Goal: Task Accomplishment & Management: Complete application form

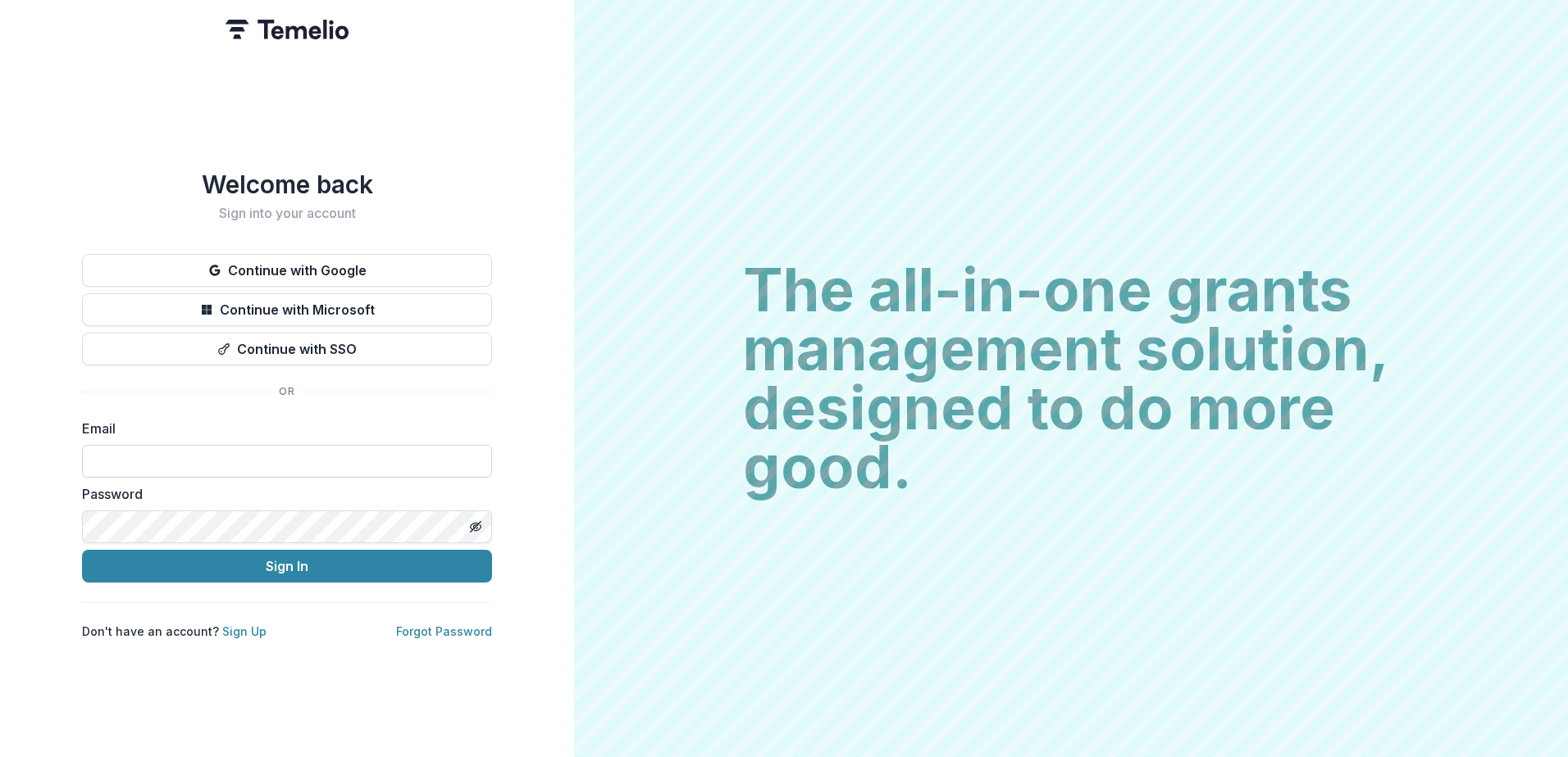
click at [217, 454] on input at bounding box center [287, 462] width 410 height 33
click at [235, 626] on link "Sign Up" at bounding box center [244, 631] width 44 height 14
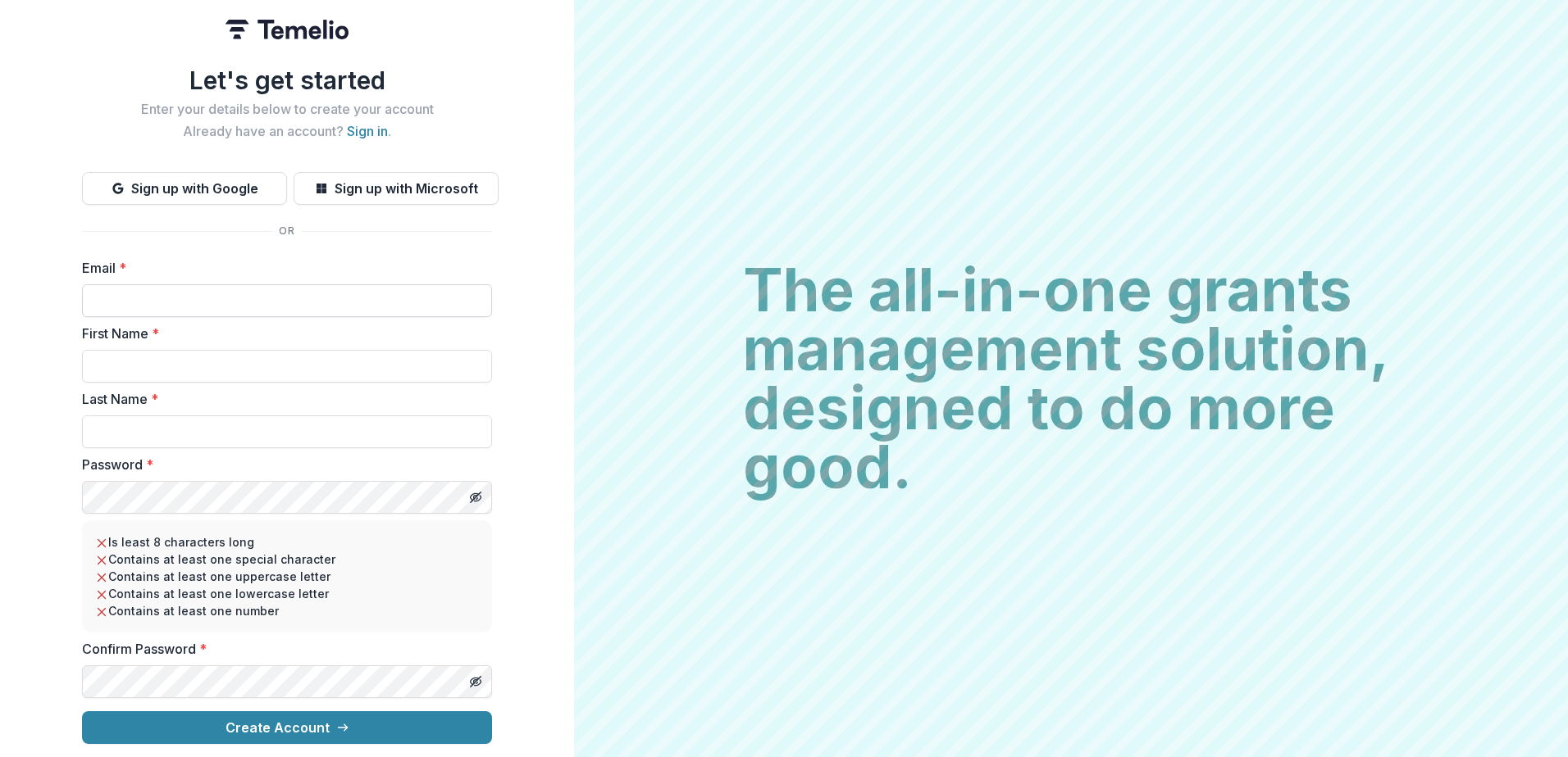
click at [181, 290] on input "Email *" at bounding box center [287, 301] width 410 height 33
type input "**********"
click at [137, 353] on input "First Name *" at bounding box center [287, 366] width 410 height 33
type input "****"
click at [62, 453] on div "**********" at bounding box center [287, 378] width 574 height 757
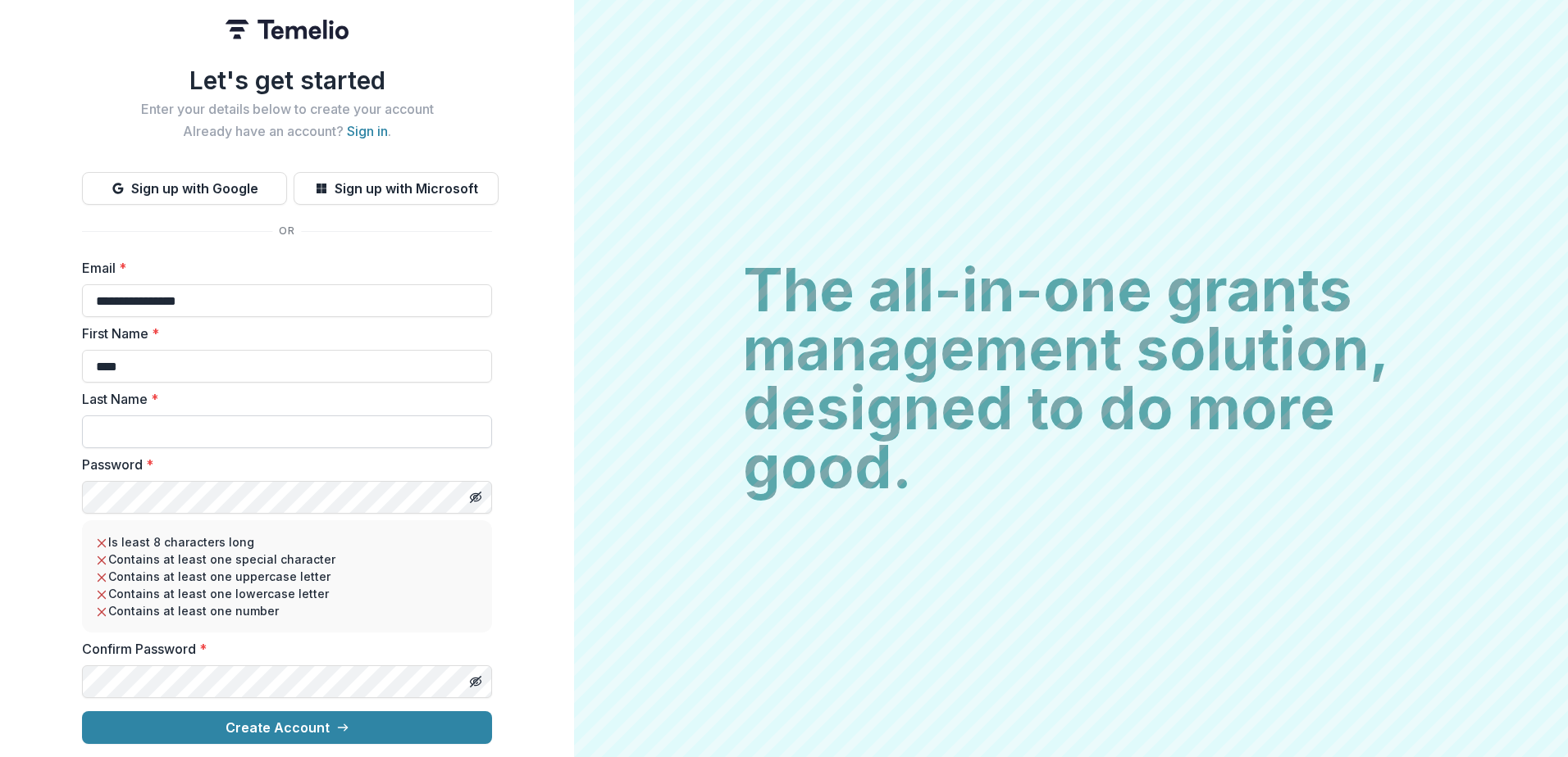
click at [114, 426] on input "Last Name *" at bounding box center [287, 432] width 410 height 33
type input "*******"
click at [32, 487] on div "**********" at bounding box center [287, 378] width 574 height 757
click at [306, 721] on button "Create Account" at bounding box center [287, 728] width 410 height 33
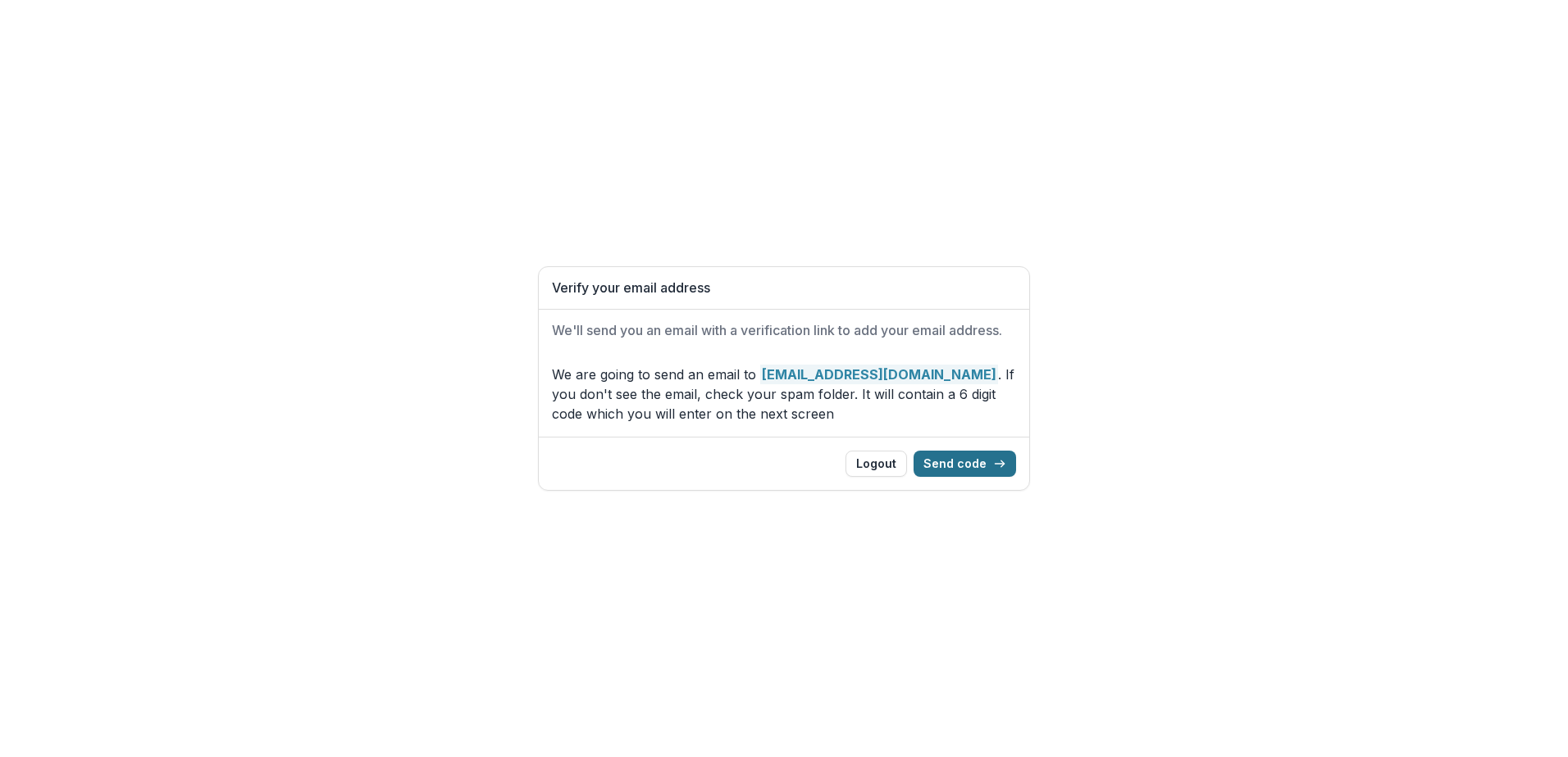
click at [965, 463] on button "Send code" at bounding box center [965, 464] width 103 height 27
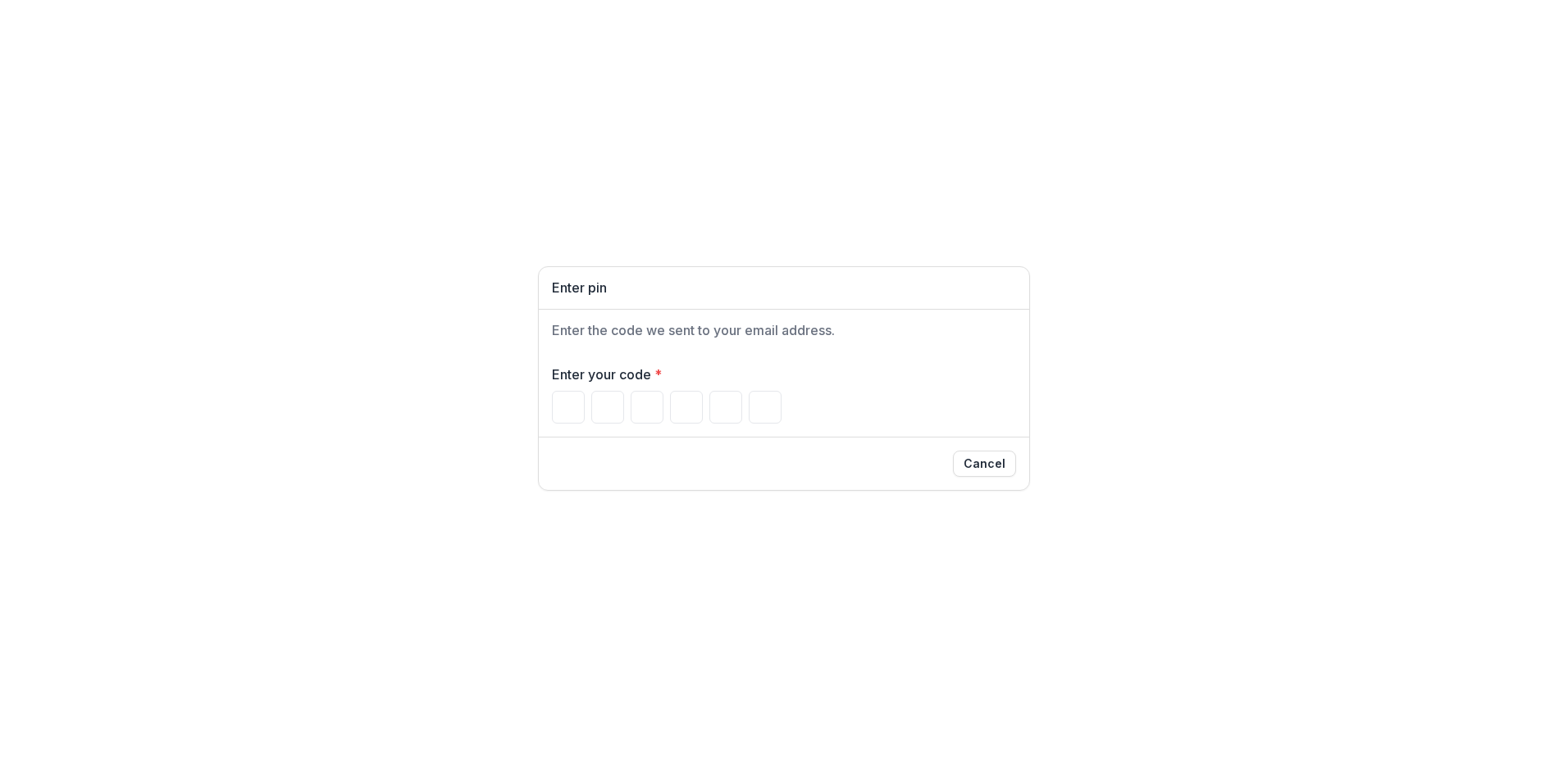
type input "*"
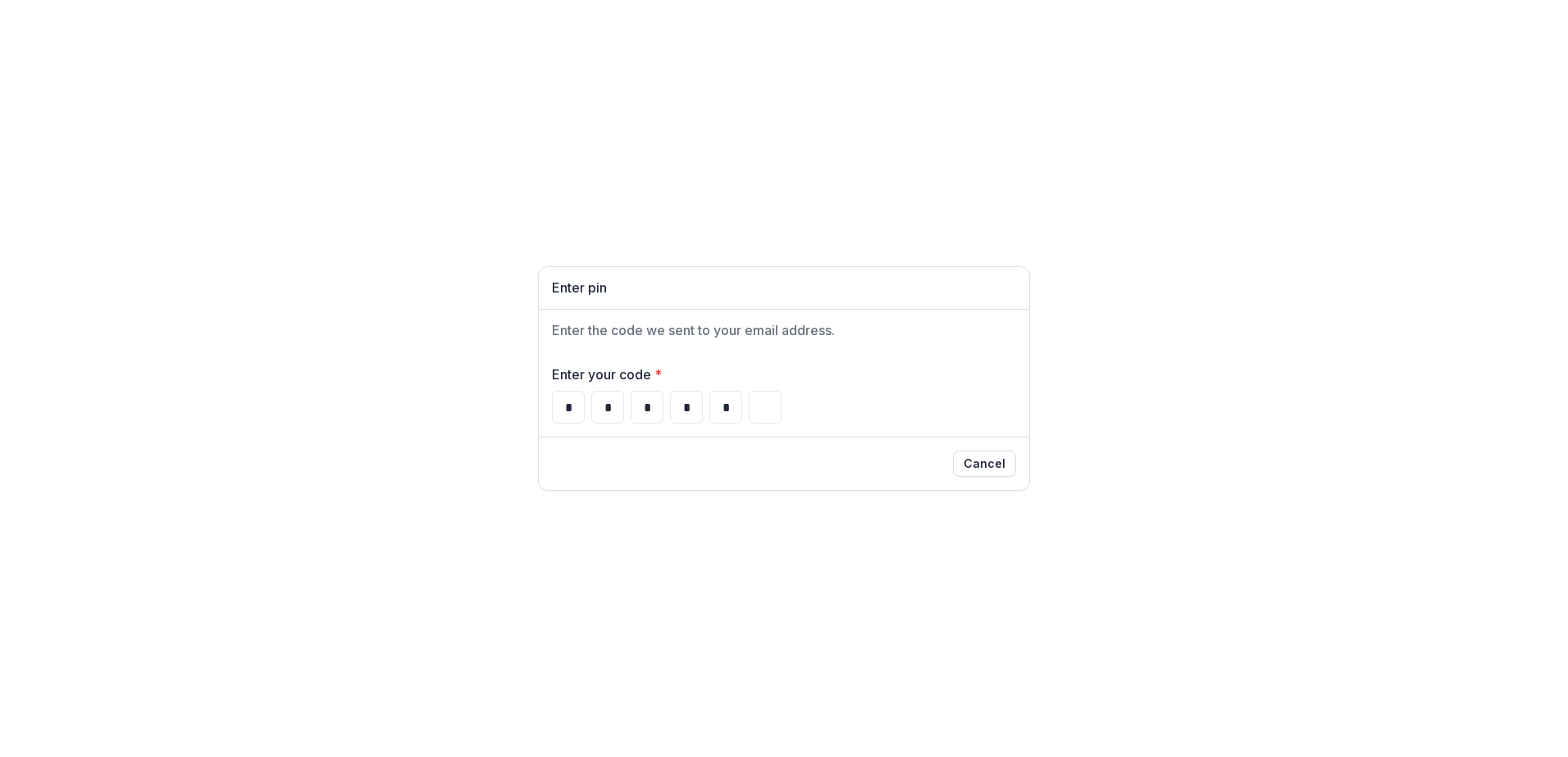
type input "*"
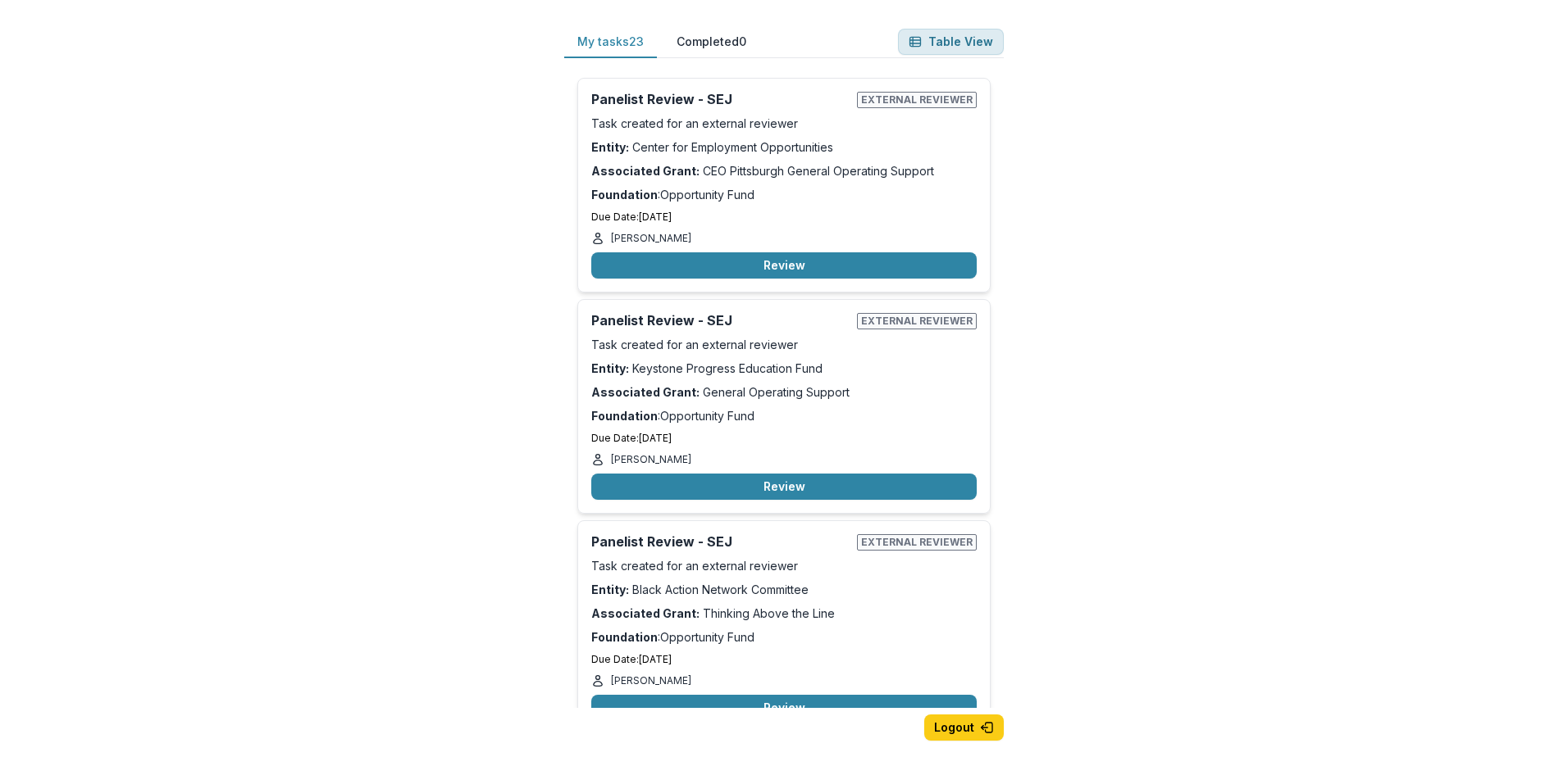
click at [953, 45] on button "Table View" at bounding box center [950, 42] width 105 height 27
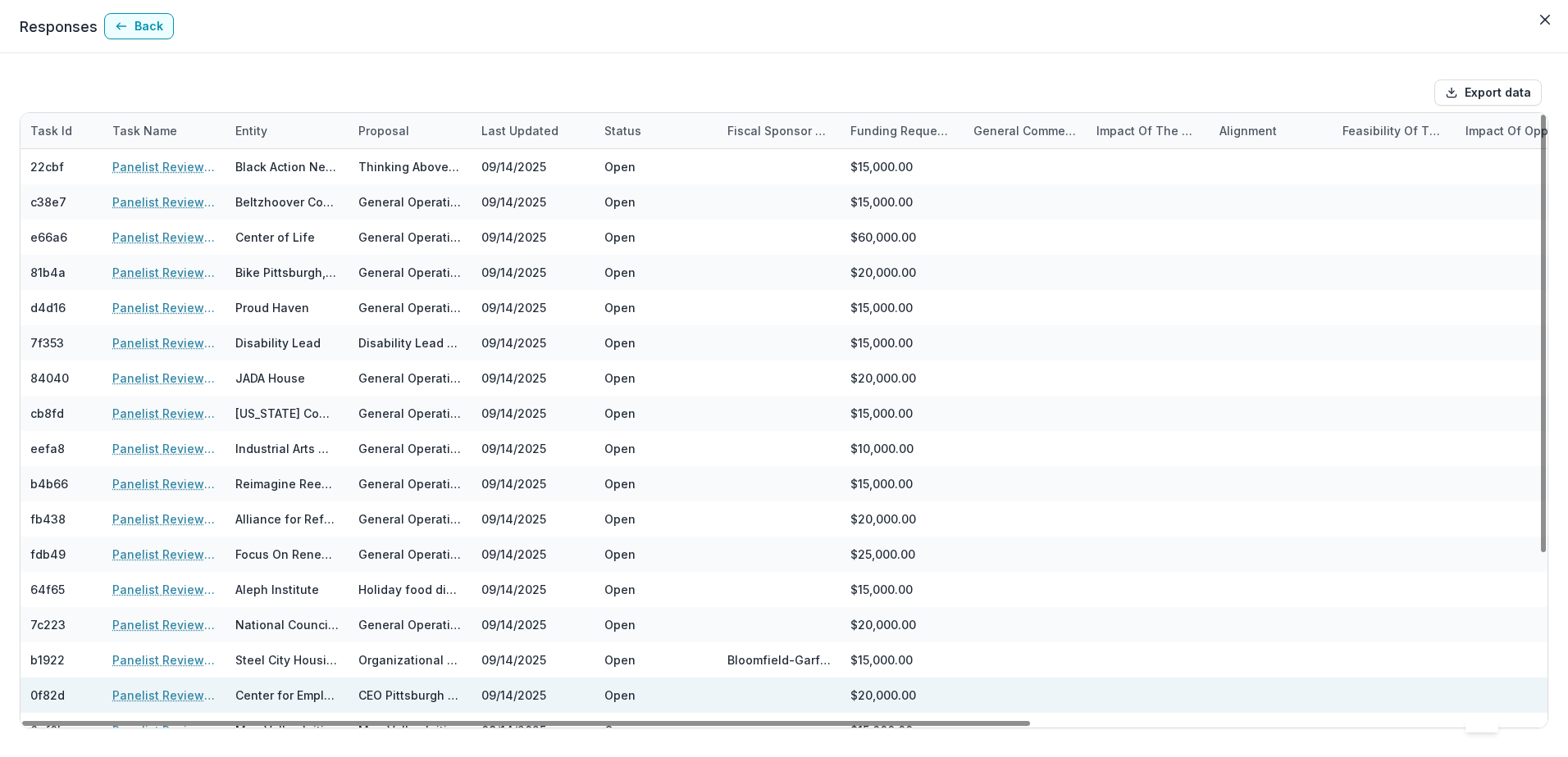
click at [1541, 695] on div at bounding box center [1517, 695] width 104 height 35
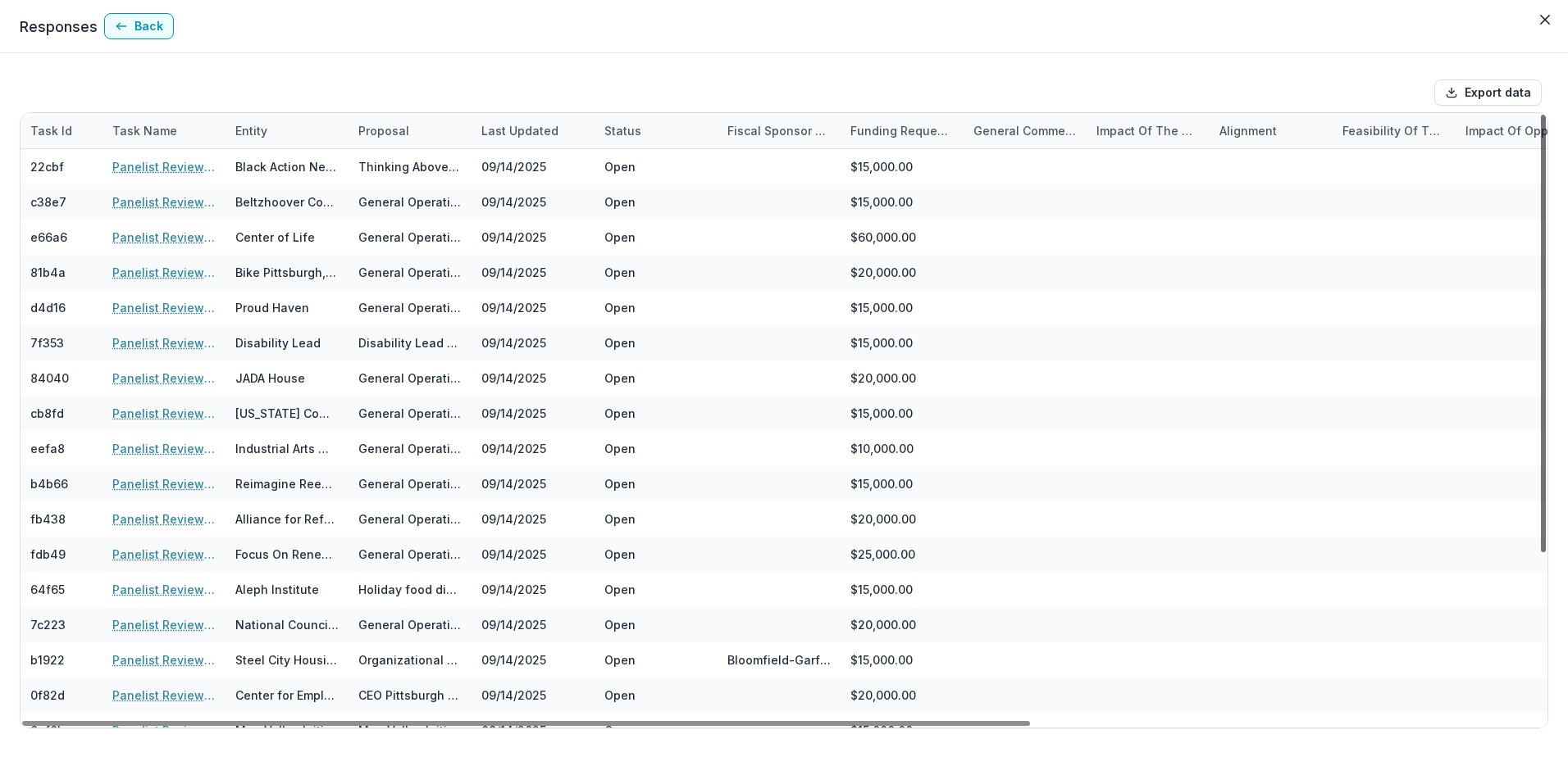
drag, startPoint x: 1542, startPoint y: 264, endPoint x: 1558, endPoint y: 240, distance: 28.8
click at [1546, 240] on div at bounding box center [1543, 333] width 5 height 438
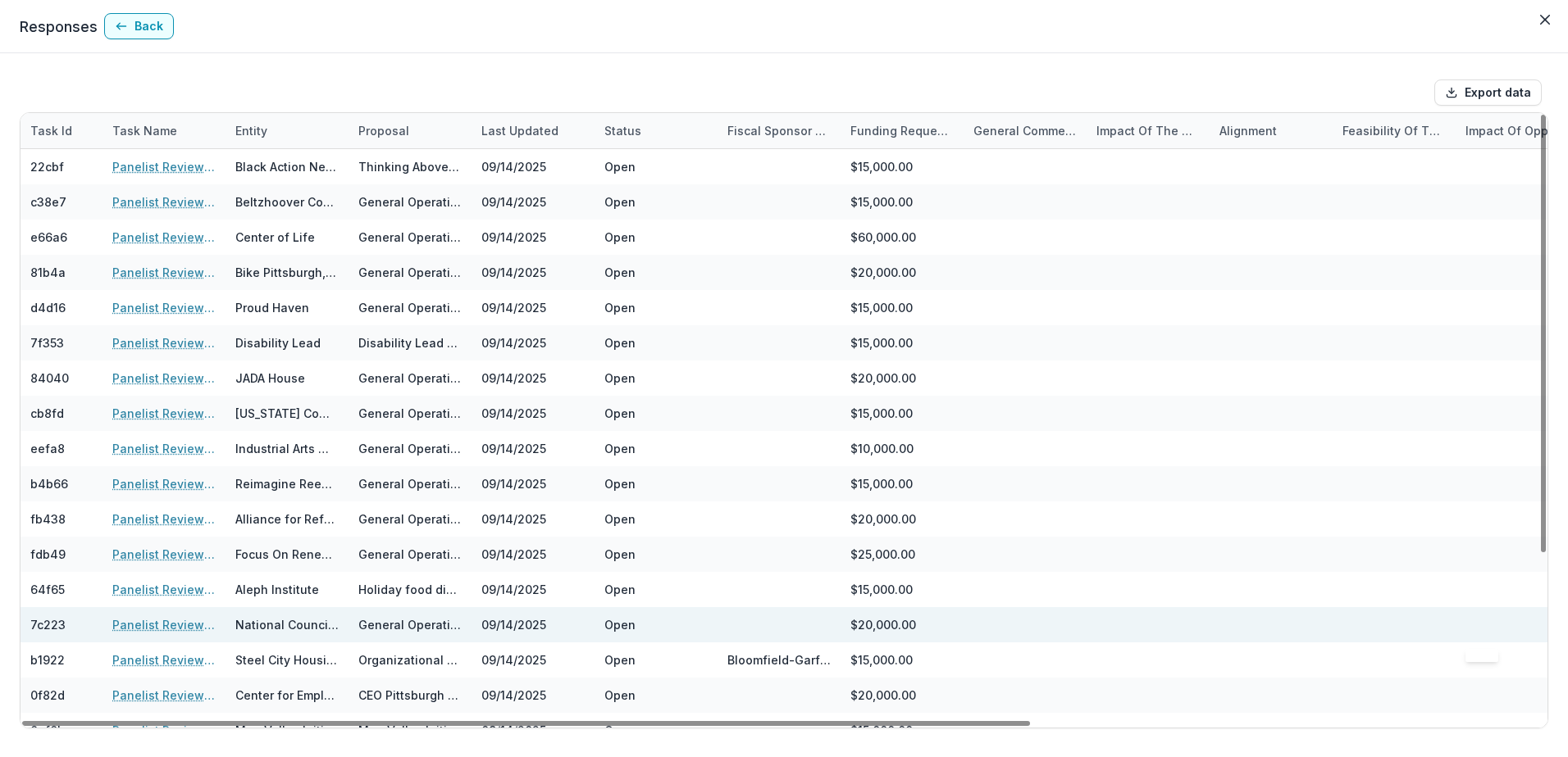
click at [1543, 627] on div at bounding box center [1517, 624] width 104 height 35
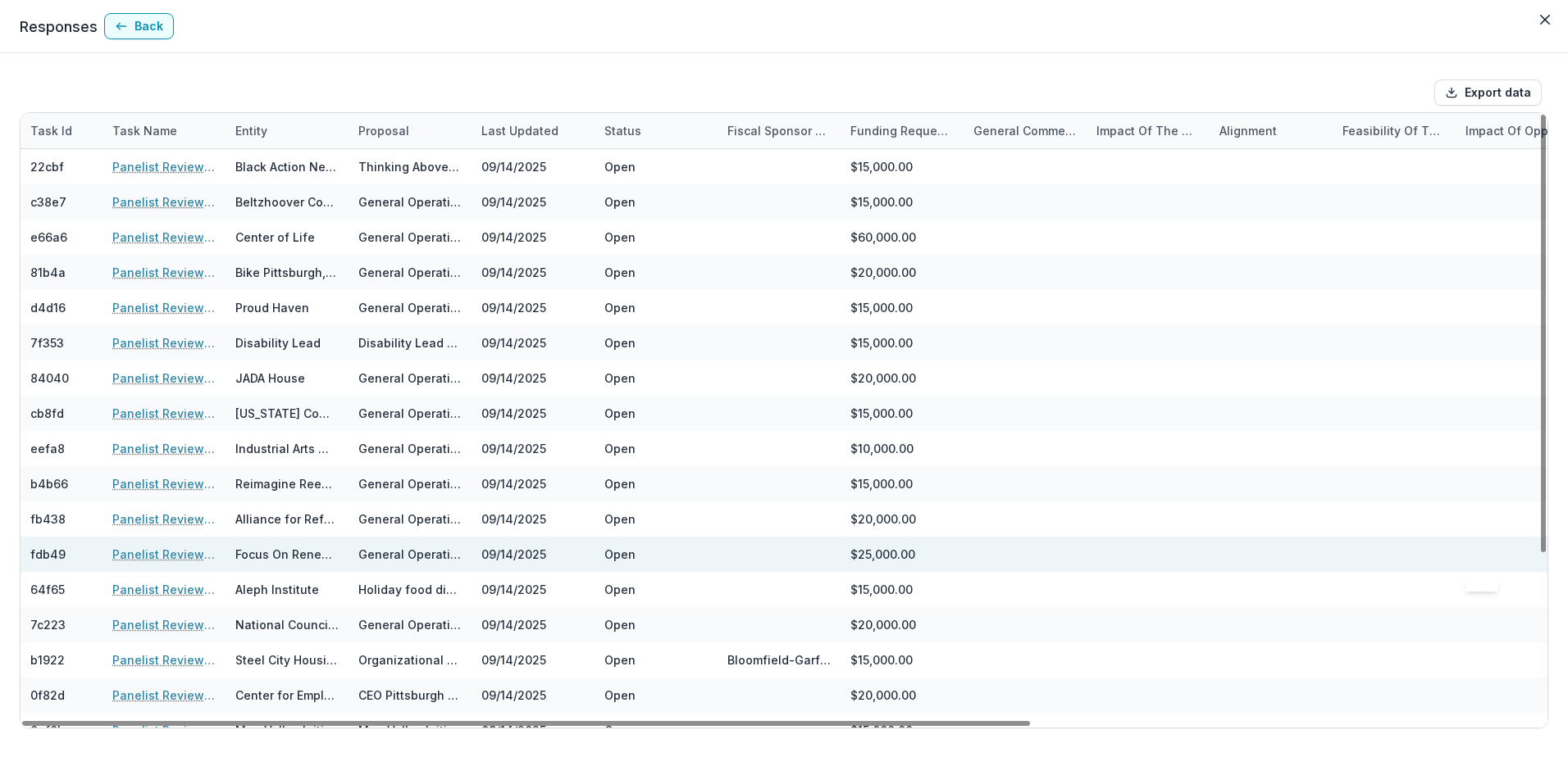
click at [1541, 562] on div at bounding box center [1517, 554] width 104 height 35
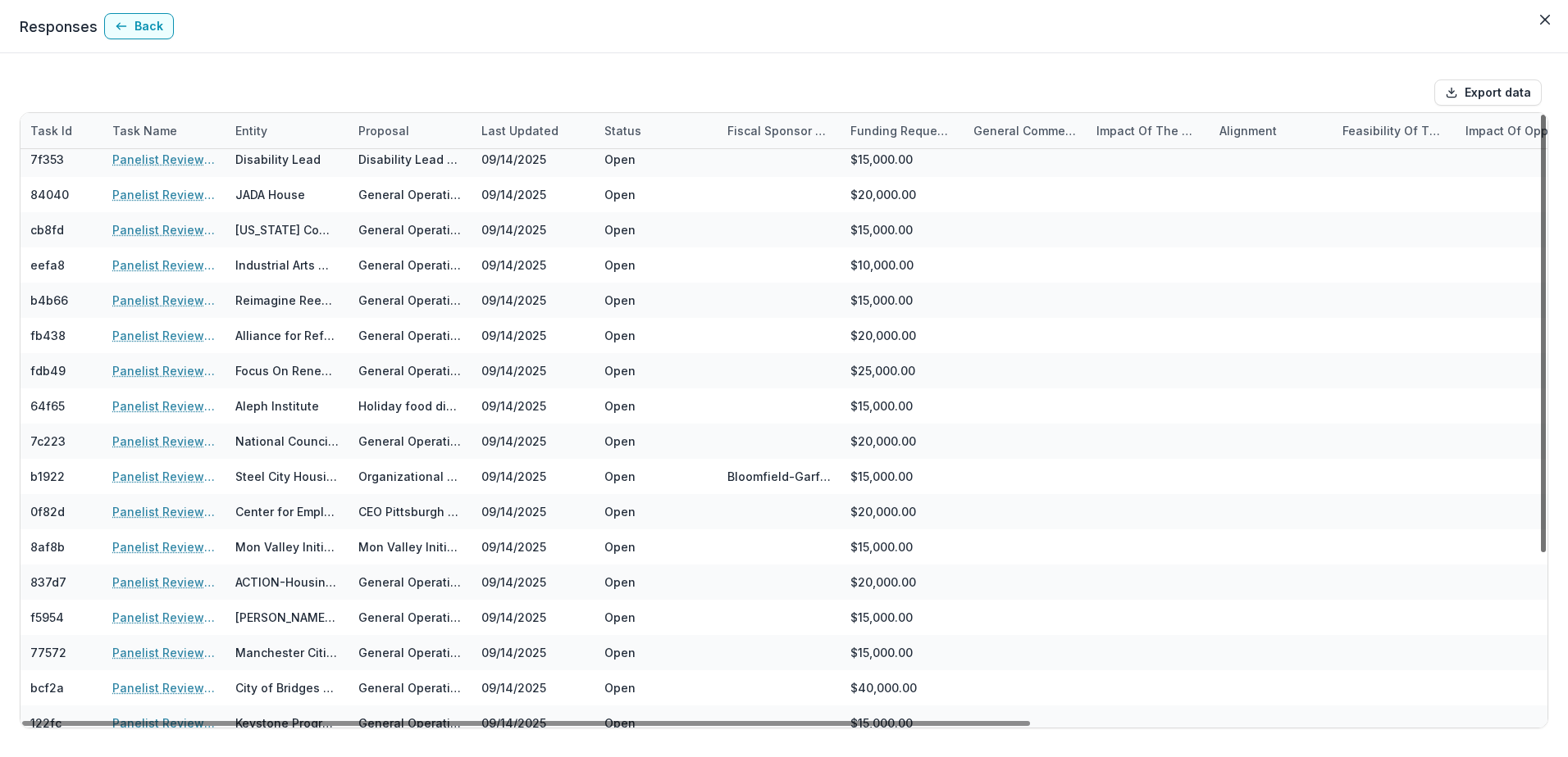
scroll to position [232, 0]
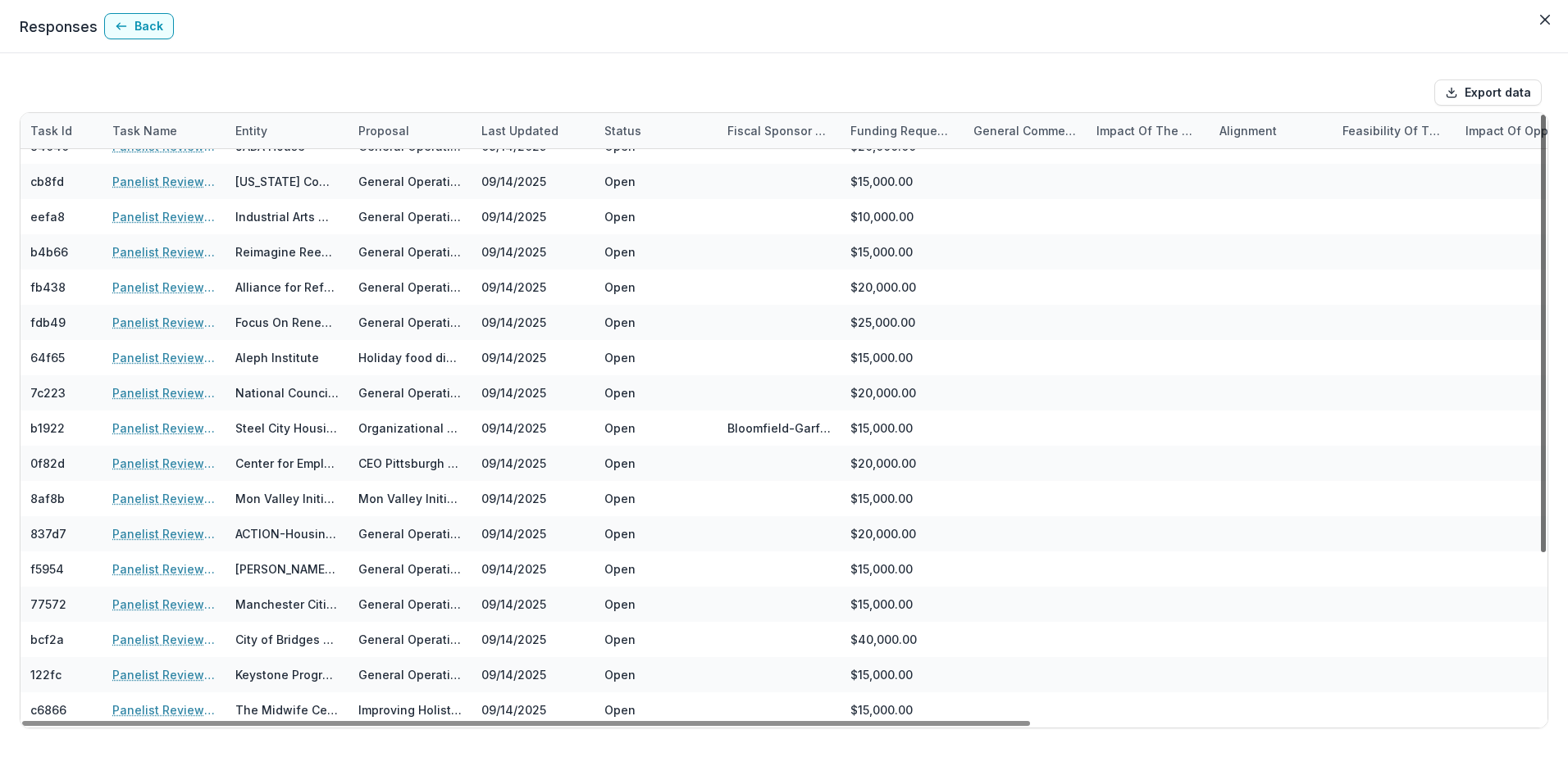
drag, startPoint x: 1542, startPoint y: 531, endPoint x: 1551, endPoint y: 771, distance: 240.2
click at [1546, 552] on div at bounding box center [1543, 333] width 5 height 438
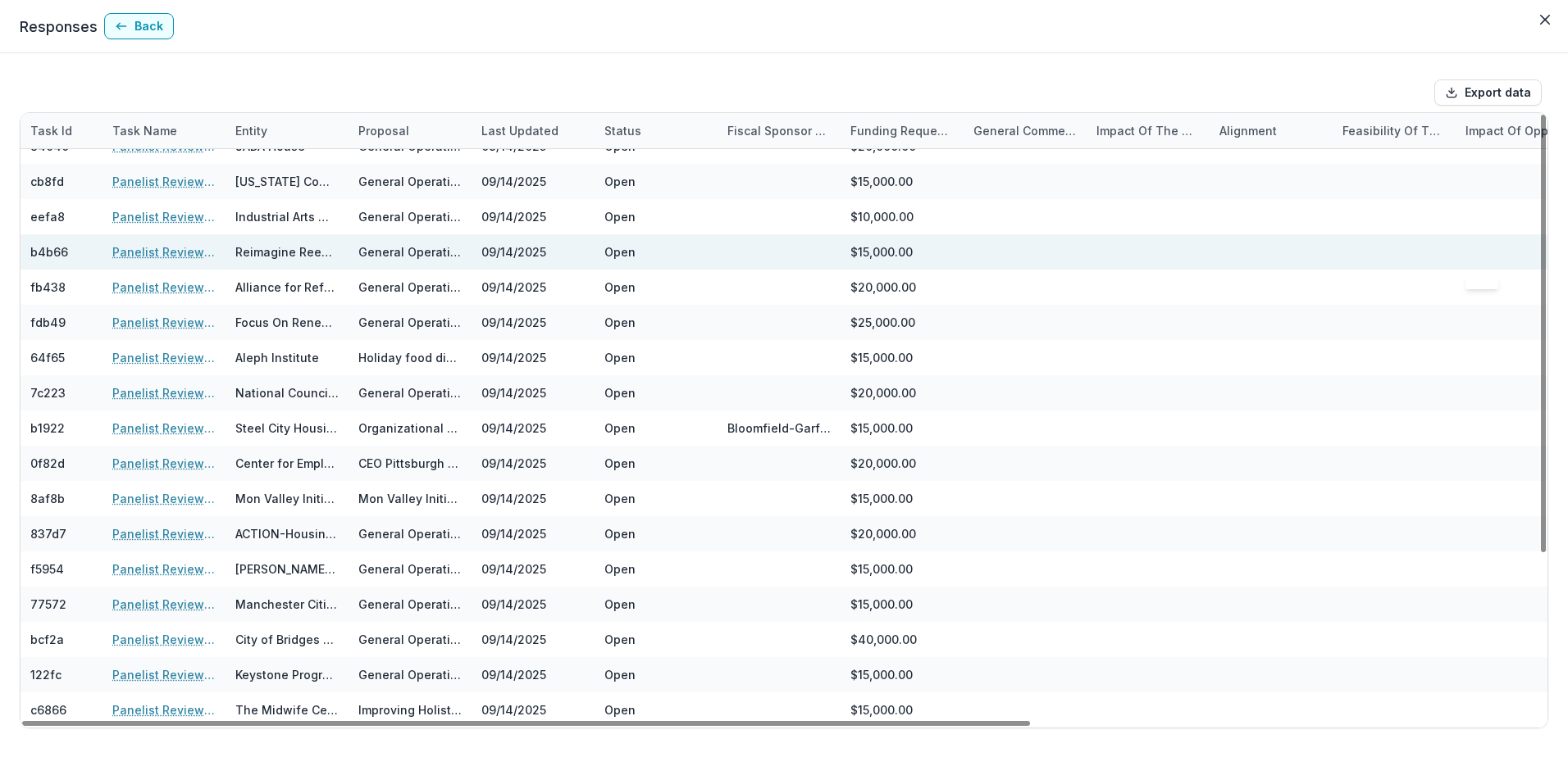
click at [1544, 254] on div at bounding box center [1517, 252] width 104 height 35
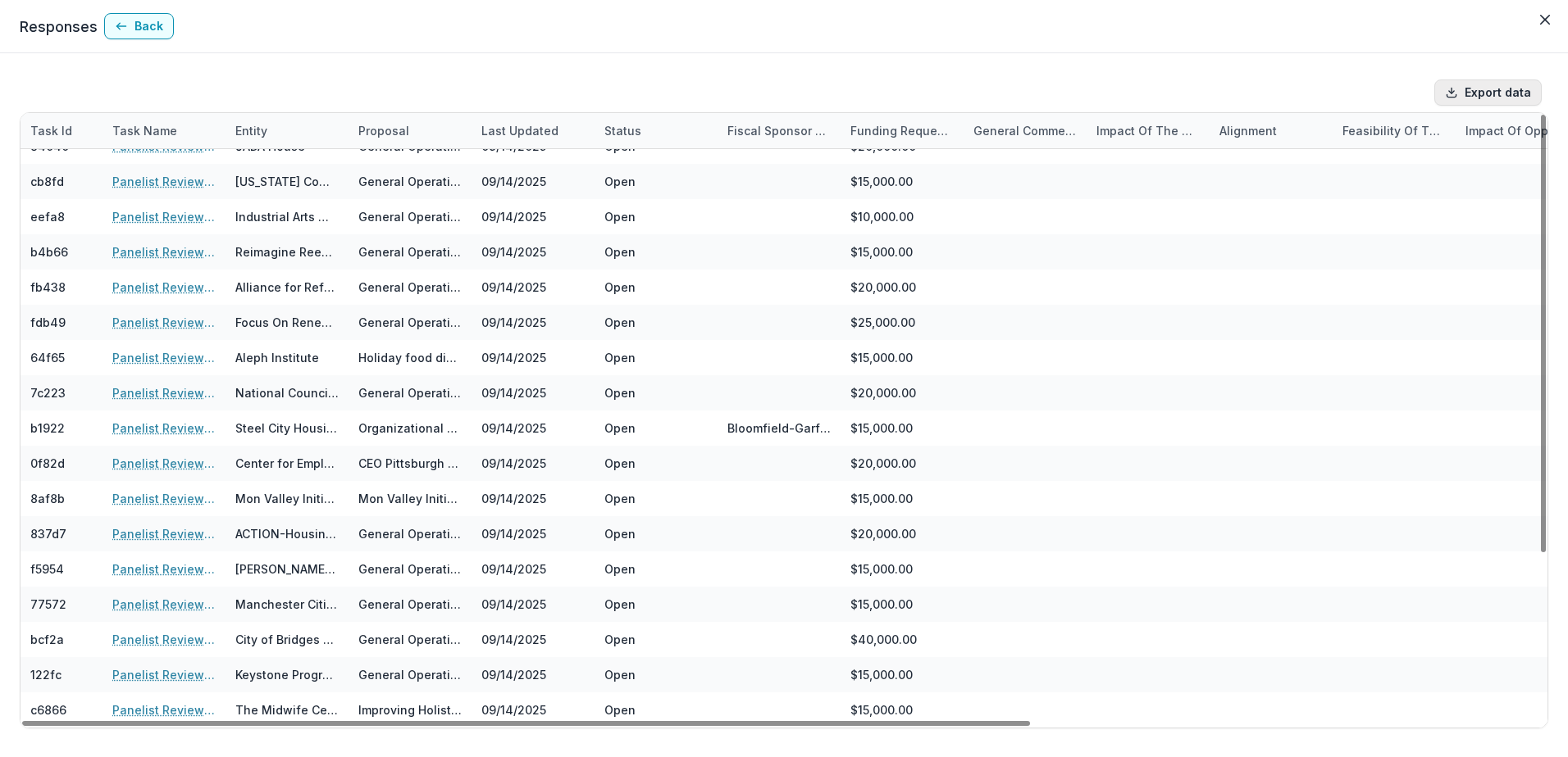
click at [1473, 92] on button "Export data" at bounding box center [1487, 93] width 107 height 27
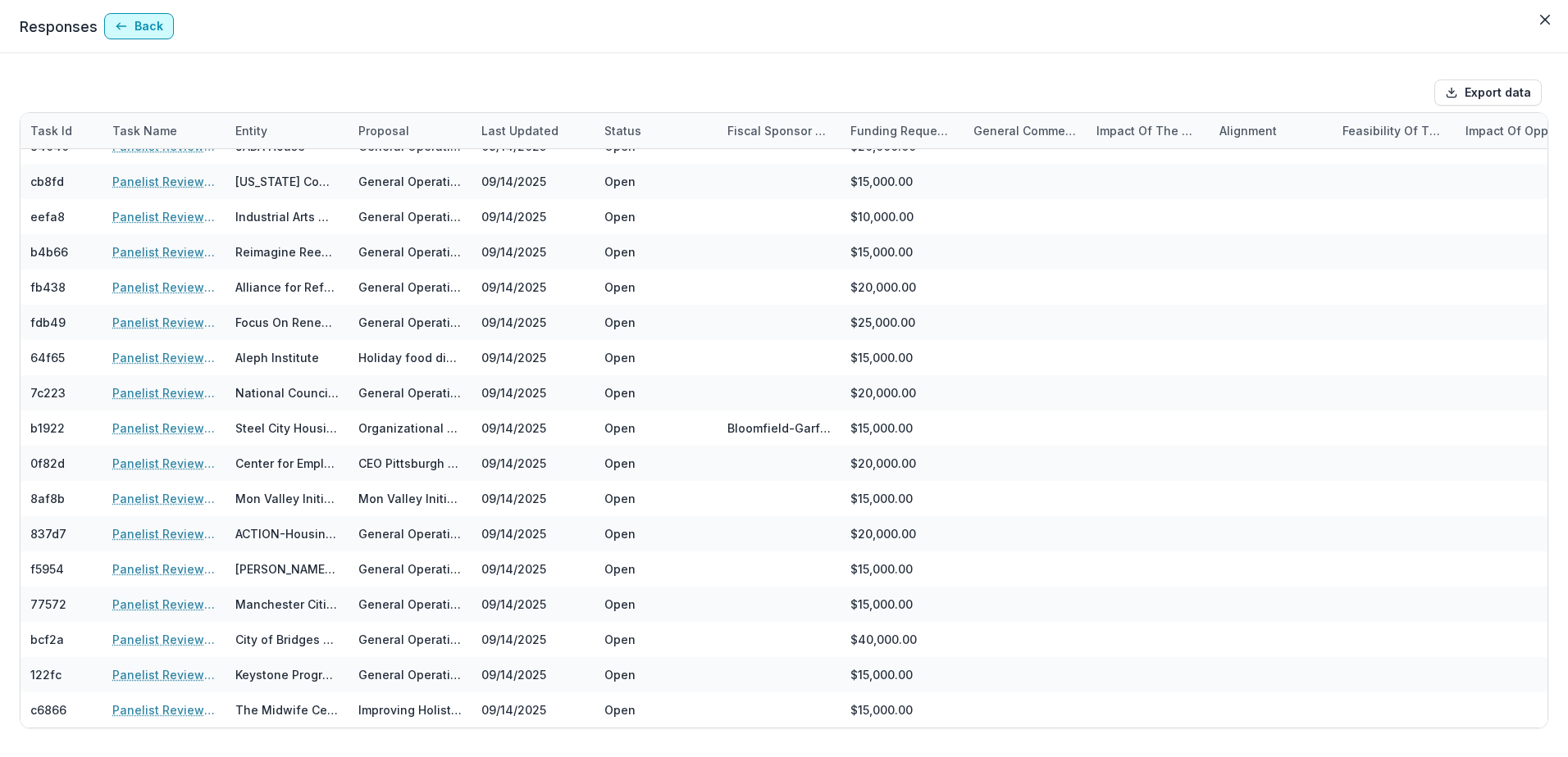
click at [128, 23] on button "Back" at bounding box center [139, 27] width 70 height 27
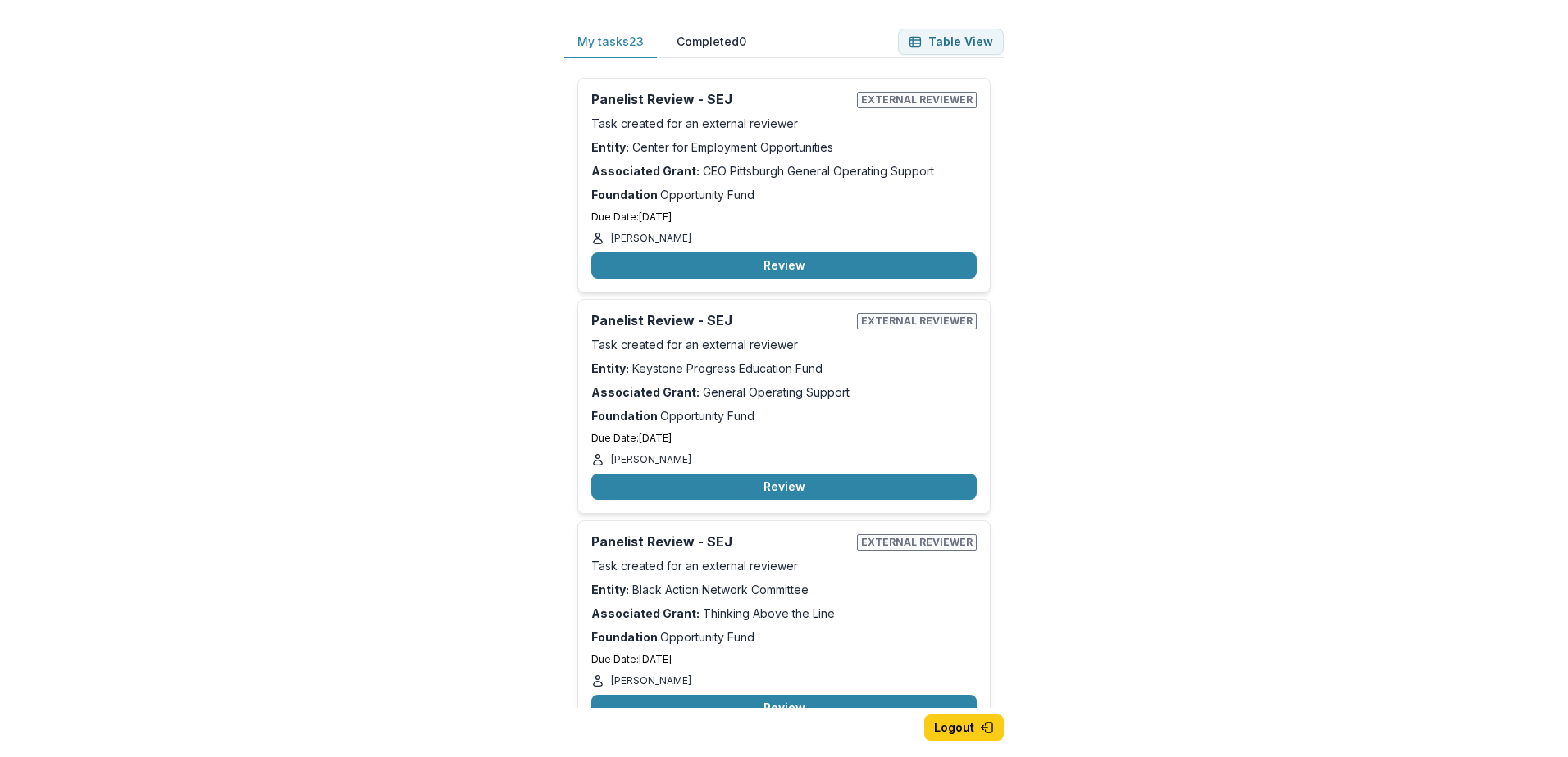
click at [1213, 405] on div "My tasks 23 Completed 0 Table View Panelist Review - SEJ External reviewer Task…" at bounding box center [784, 378] width 1568 height 757
click at [1221, 419] on div "My tasks 23 Completed 0 Table View Panelist Review - SEJ External reviewer Task…" at bounding box center [784, 378] width 1568 height 757
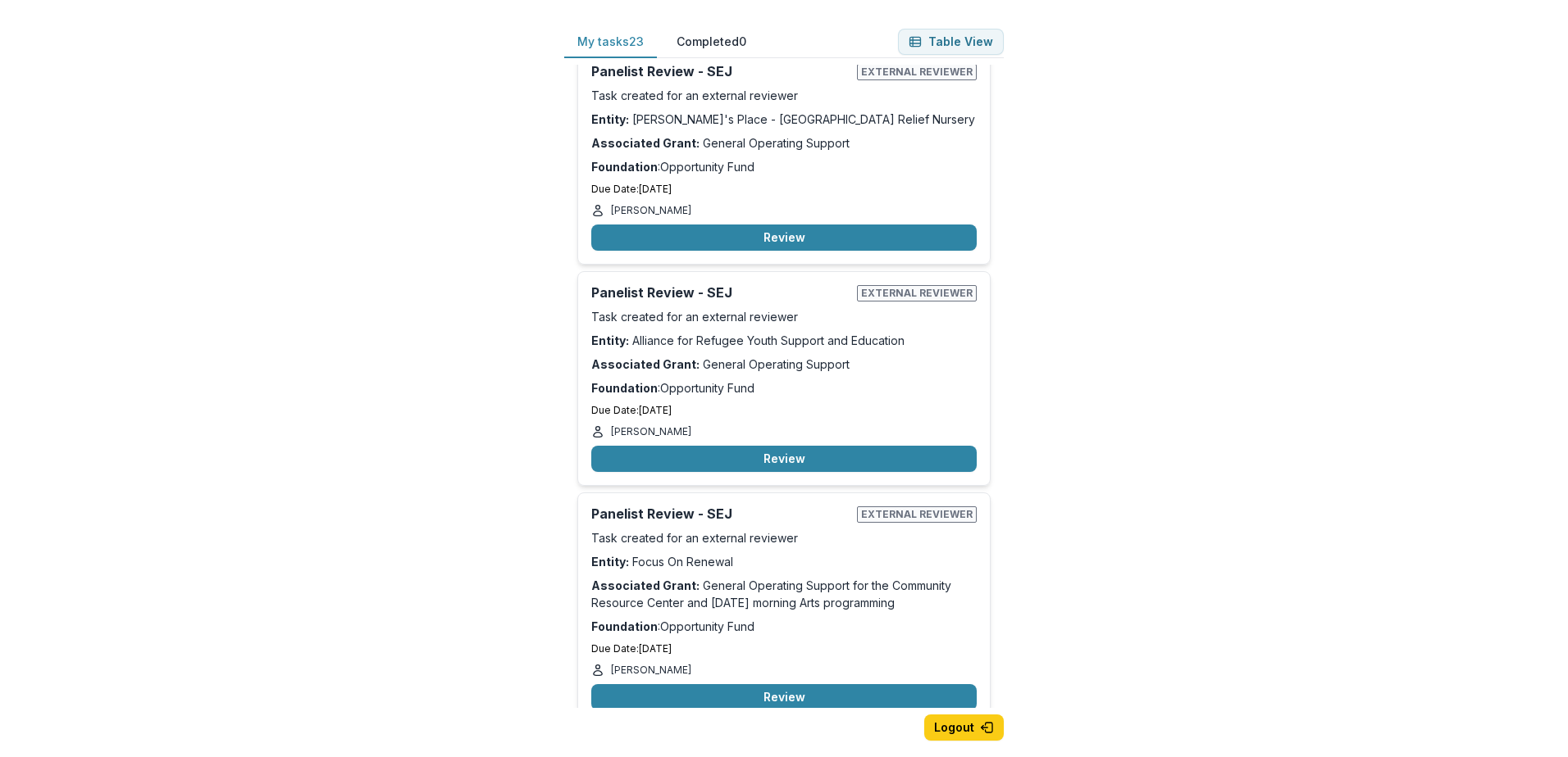
scroll to position [4534, 0]
